Goal: Navigation & Orientation: Find specific page/section

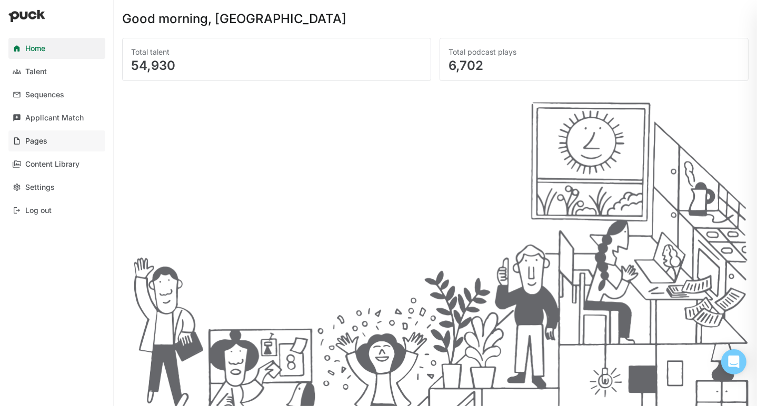
click at [24, 143] on link "Pages" at bounding box center [56, 141] width 97 height 21
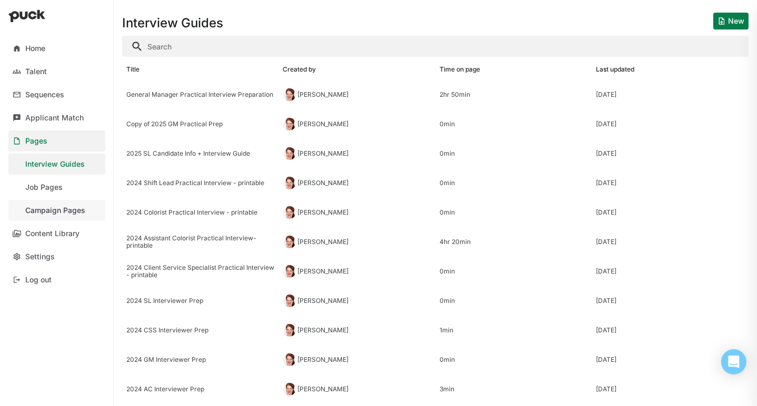
click at [45, 209] on div "Campaign Pages" at bounding box center [55, 210] width 60 height 9
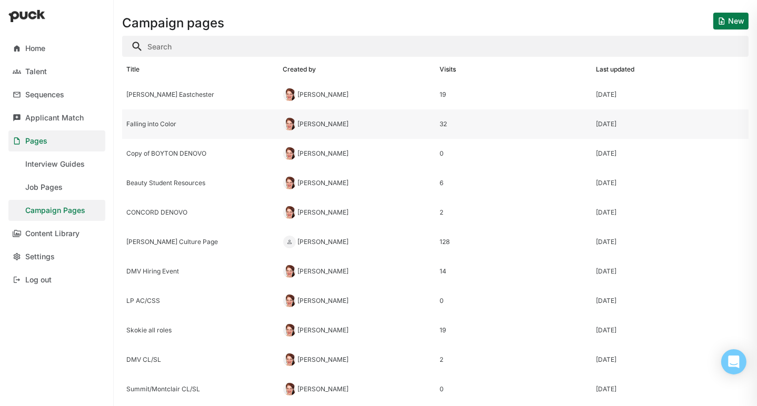
click at [154, 126] on div "Falling into Color" at bounding box center [200, 124] width 148 height 7
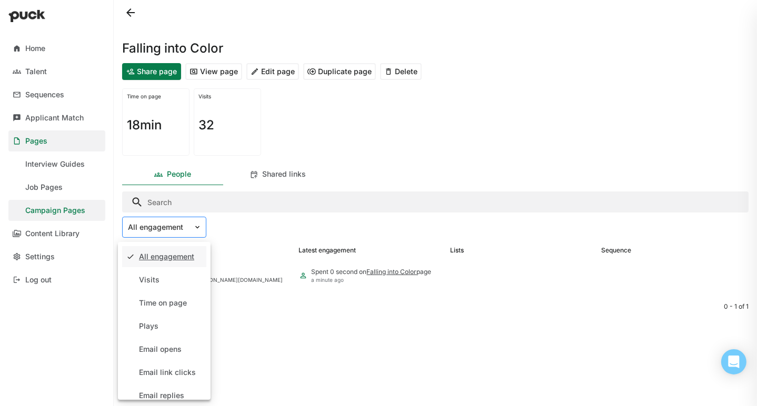
click at [196, 227] on img at bounding box center [197, 227] width 8 height 8
click at [168, 304] on div "Time on page" at bounding box center [163, 303] width 48 height 9
click at [186, 235] on div "Time on page" at bounding box center [164, 227] width 84 height 21
click at [180, 261] on div "All engagement" at bounding box center [166, 257] width 55 height 9
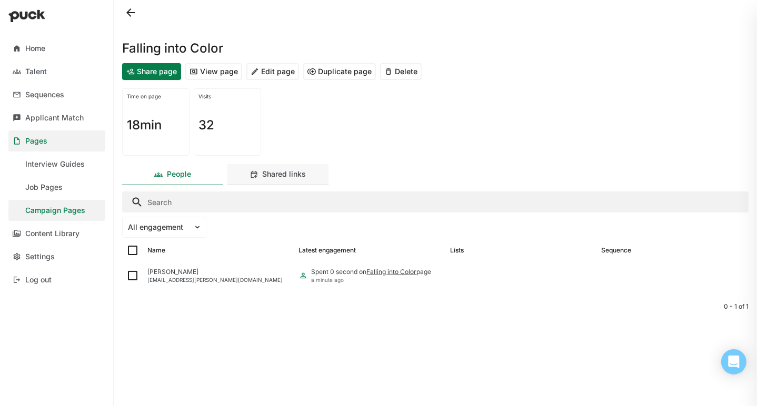
click at [291, 173] on div "Shared links" at bounding box center [285, 174] width 44 height 9
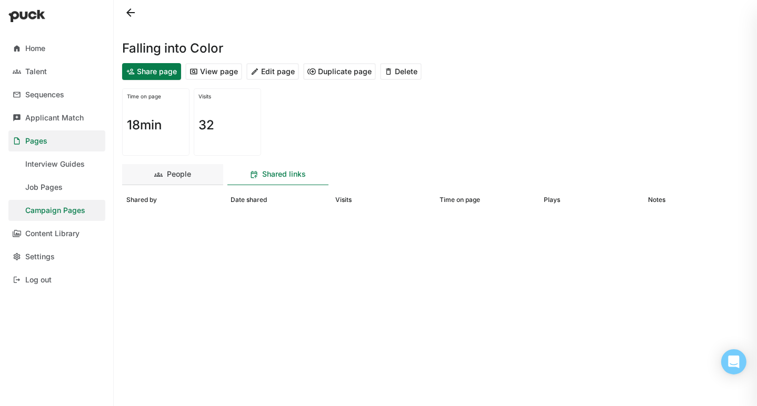
click at [181, 177] on div "People" at bounding box center [179, 174] width 24 height 9
